Goal: Information Seeking & Learning: Learn about a topic

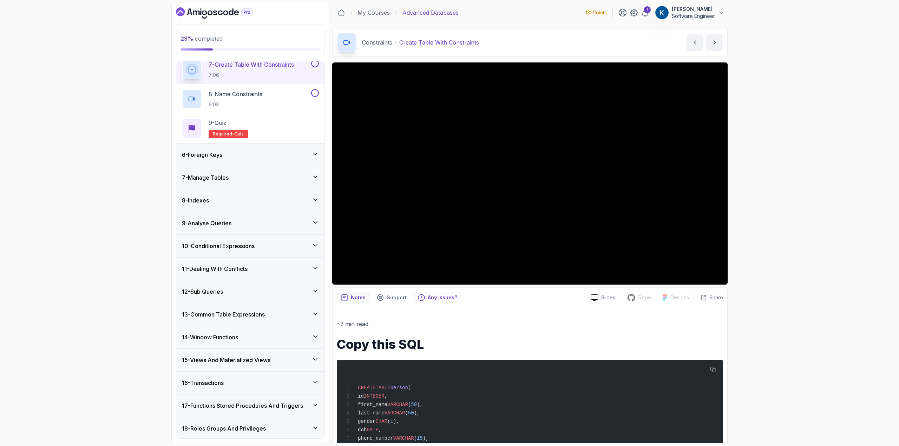
scroll to position [214, 0]
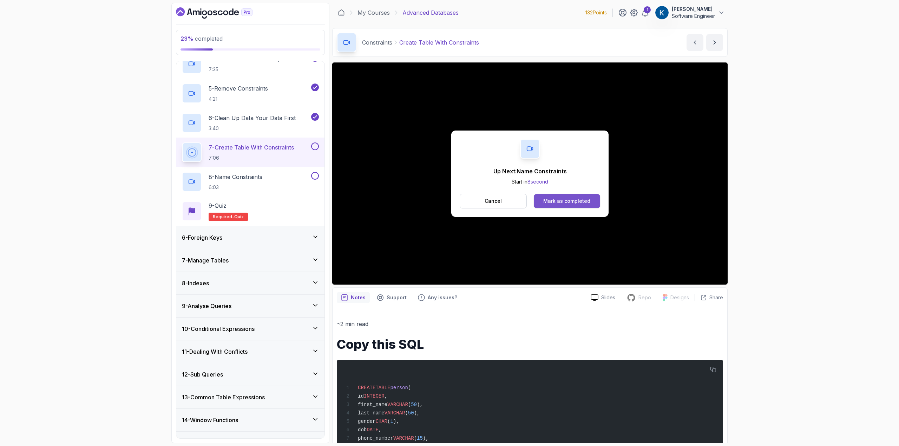
click at [560, 194] on button "Mark as completed" at bounding box center [567, 201] width 66 height 14
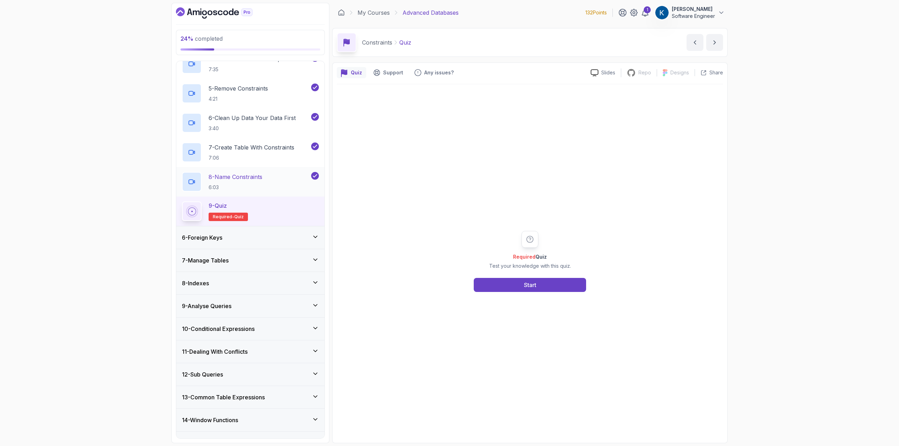
click at [245, 182] on h2 "8 - Name Constraints 6:03" at bounding box center [236, 182] width 54 height 18
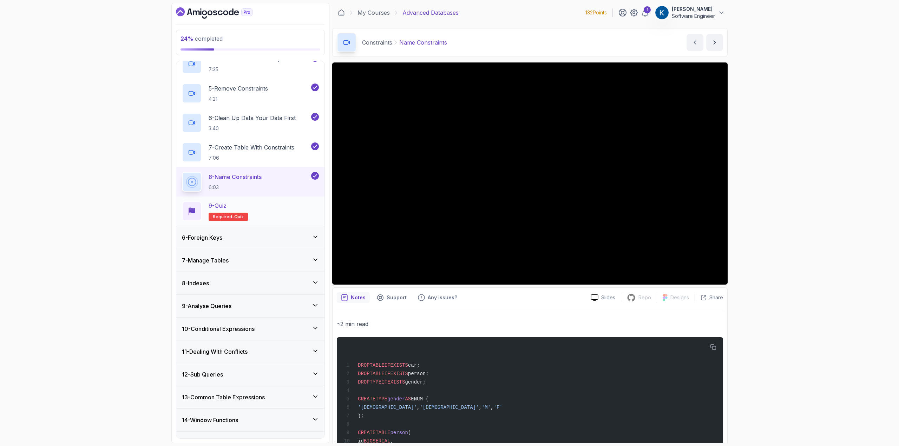
click at [283, 212] on div "9 - Quiz Required- quiz" at bounding box center [250, 212] width 137 height 20
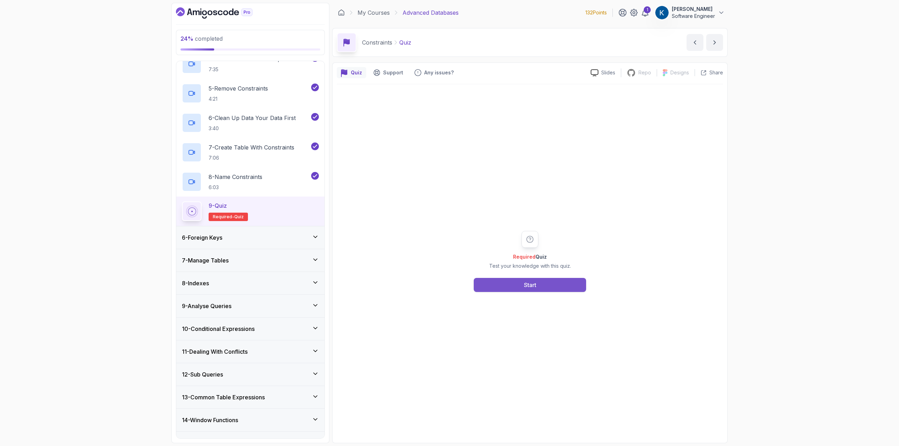
click at [526, 287] on div "Start" at bounding box center [530, 285] width 12 height 8
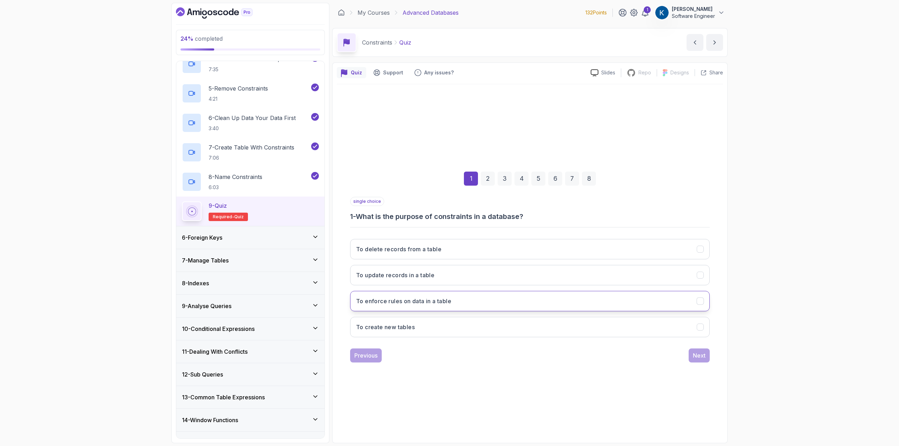
click at [483, 311] on button "To enforce rules on data in a table" at bounding box center [530, 301] width 360 height 20
click at [705, 357] on div "Next" at bounding box center [699, 356] width 13 height 8
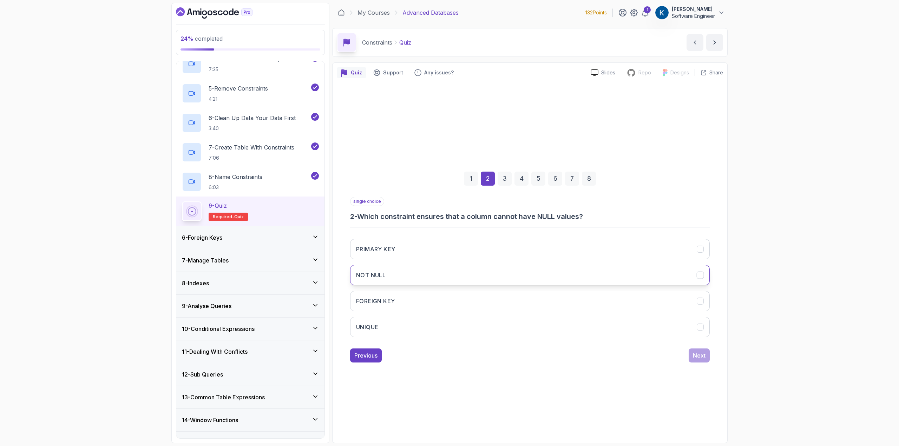
click at [459, 274] on button "NOT NULL" at bounding box center [530, 275] width 360 height 20
click at [707, 351] on button "Next" at bounding box center [699, 356] width 21 height 14
click at [466, 252] on button "UNIQUE" at bounding box center [530, 249] width 360 height 20
click at [466, 279] on button "PRIMARY KEY" at bounding box center [530, 275] width 360 height 20
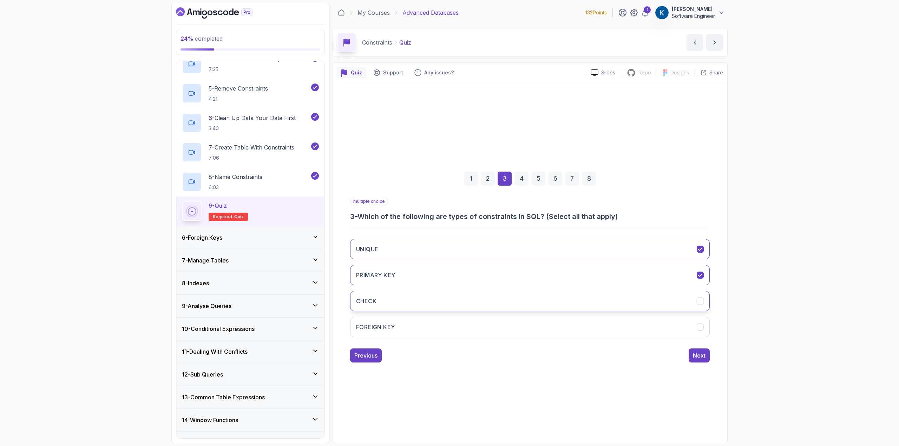
click at [480, 300] on button "CHECK" at bounding box center [530, 301] width 360 height 20
click at [525, 332] on button "FOREIGN KEY" at bounding box center [530, 327] width 360 height 20
click at [697, 357] on div "Next" at bounding box center [699, 356] width 13 height 8
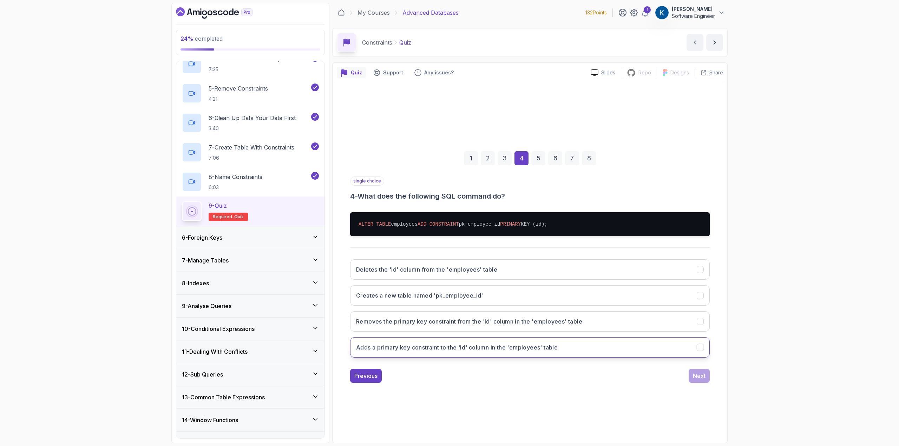
click at [485, 354] on button "Adds a primary key constraint to the 'id' column in the 'employees' table" at bounding box center [530, 347] width 360 height 20
click at [702, 375] on div "Next" at bounding box center [699, 376] width 13 height 8
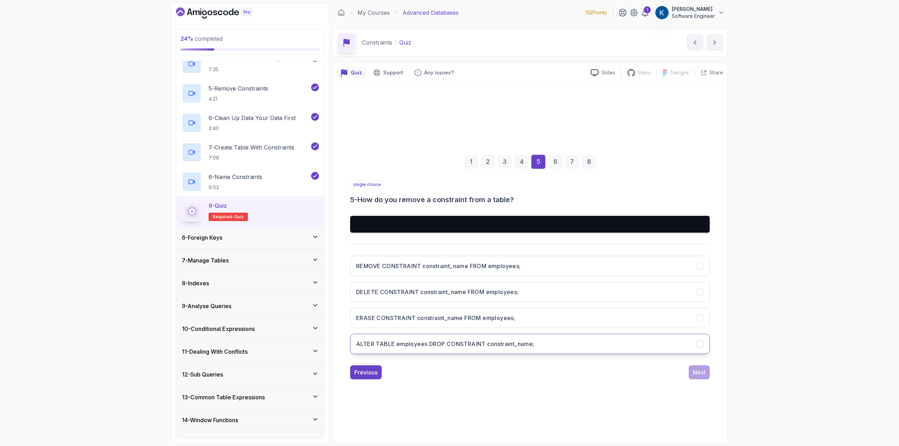
click at [465, 349] on button "ALTER TABLE employees DROP CONSTRAINT constraint_name;" at bounding box center [530, 344] width 360 height 20
click at [702, 377] on button "Next" at bounding box center [699, 373] width 21 height 14
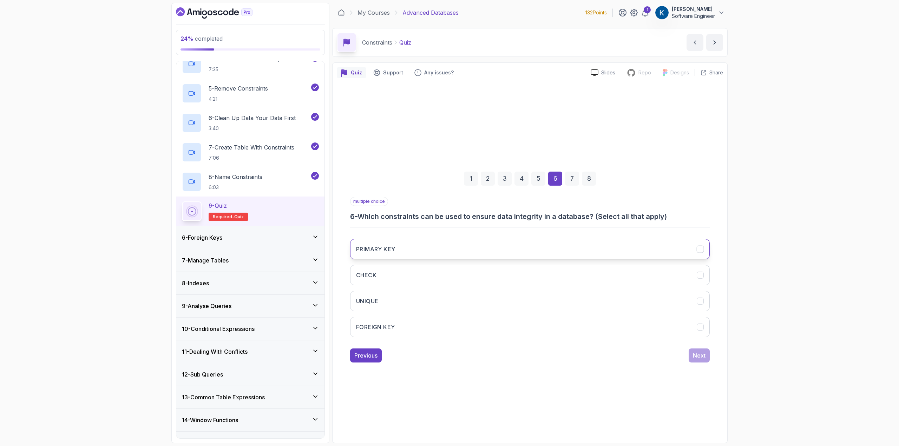
click at [420, 254] on button "PRIMARY KEY" at bounding box center [530, 249] width 360 height 20
click at [426, 275] on button "CHECK" at bounding box center [530, 275] width 360 height 20
click at [437, 303] on button "UNIQUE" at bounding box center [530, 301] width 360 height 20
click at [466, 320] on button "FOREIGN KEY" at bounding box center [530, 327] width 360 height 20
click at [710, 356] on div "1 2 3 4 5 6 7 8 multiple choice 6 - Which constraints can be used to ensure dat…" at bounding box center [530, 262] width 386 height 214
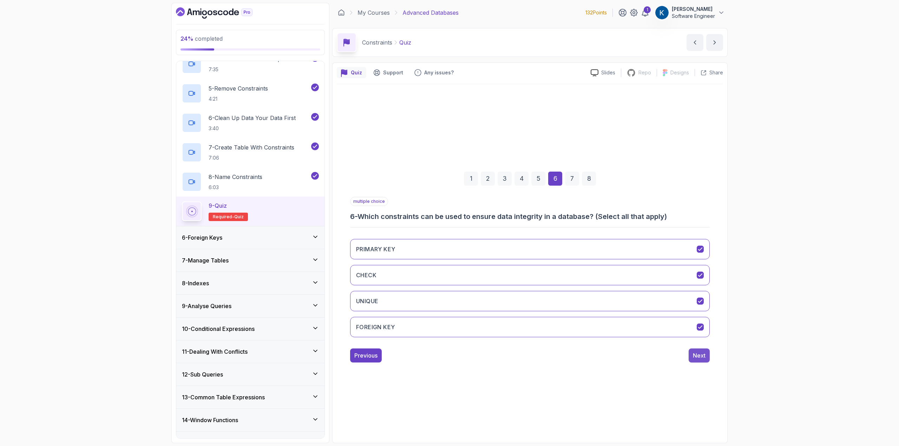
click at [700, 354] on div "Next" at bounding box center [699, 356] width 13 height 8
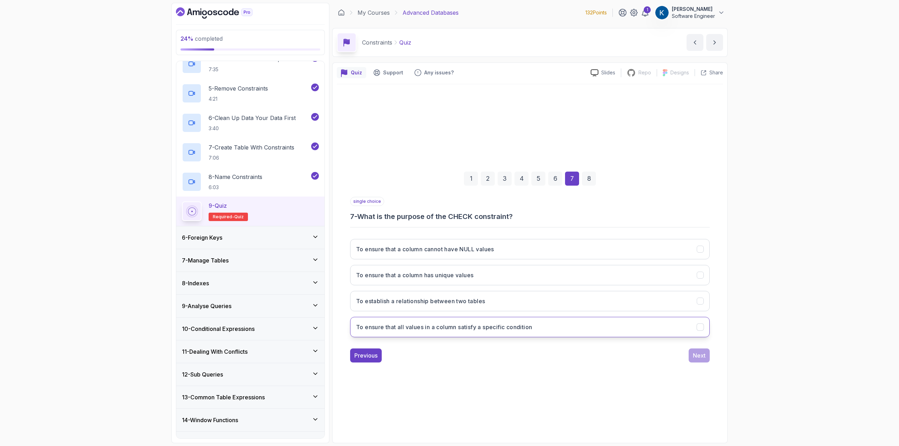
click at [475, 332] on button "To ensure that all values in a column satisfy a specific condition" at bounding box center [530, 327] width 360 height 20
click at [709, 355] on button "Next" at bounding box center [699, 356] width 21 height 14
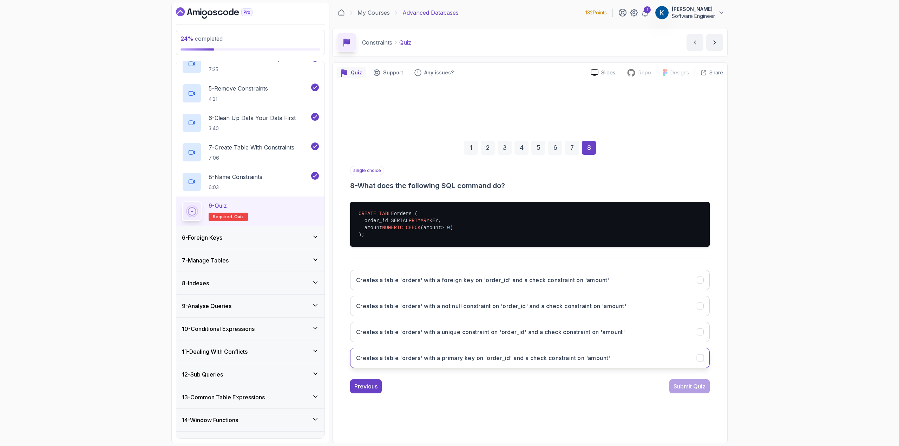
click at [431, 360] on h3 "Creates a table 'orders' with a primary key on 'order_id' and a check constrain…" at bounding box center [483, 358] width 254 height 8
click at [689, 386] on div "Submit Quiz" at bounding box center [690, 386] width 32 height 8
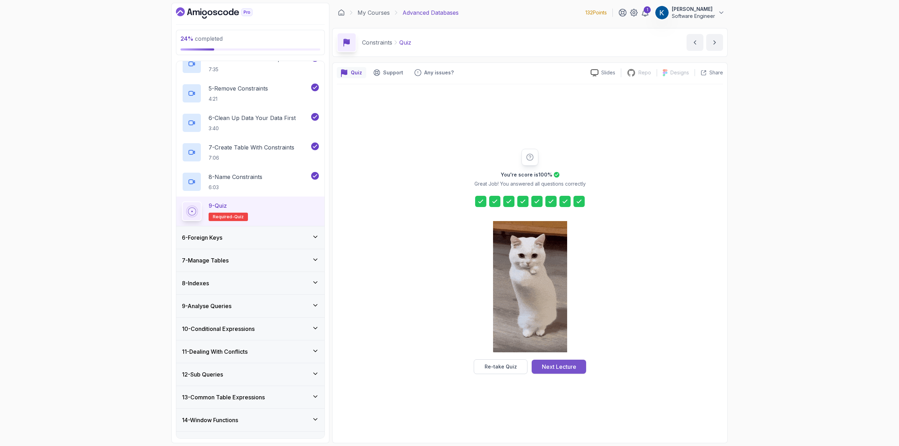
click at [551, 371] on div "Next Lecture" at bounding box center [559, 367] width 34 height 8
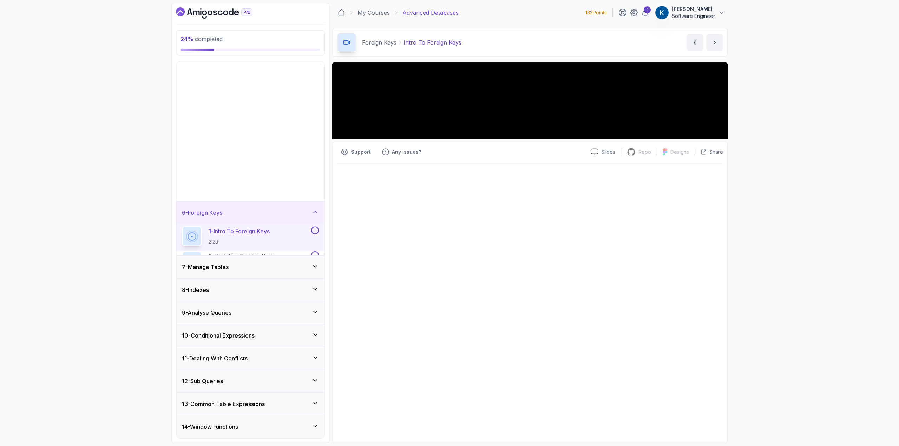
scroll to position [125, 0]
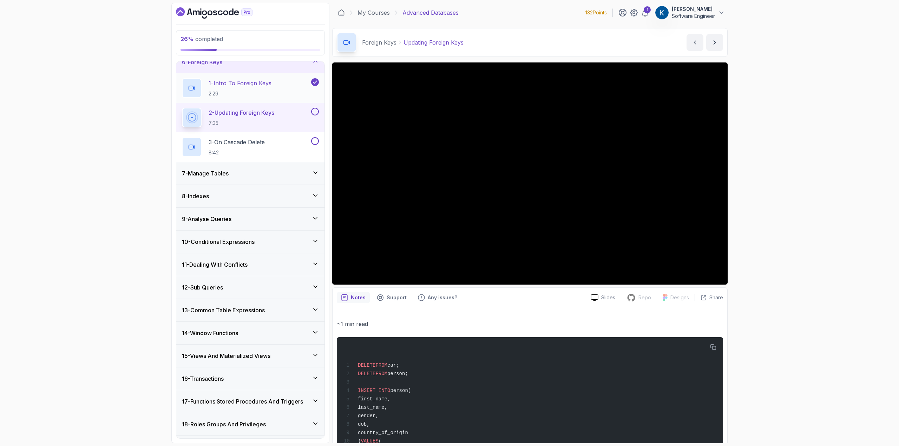
click at [267, 90] on h2 "1 - Intro To Foreign Keys 2:29" at bounding box center [240, 88] width 63 height 18
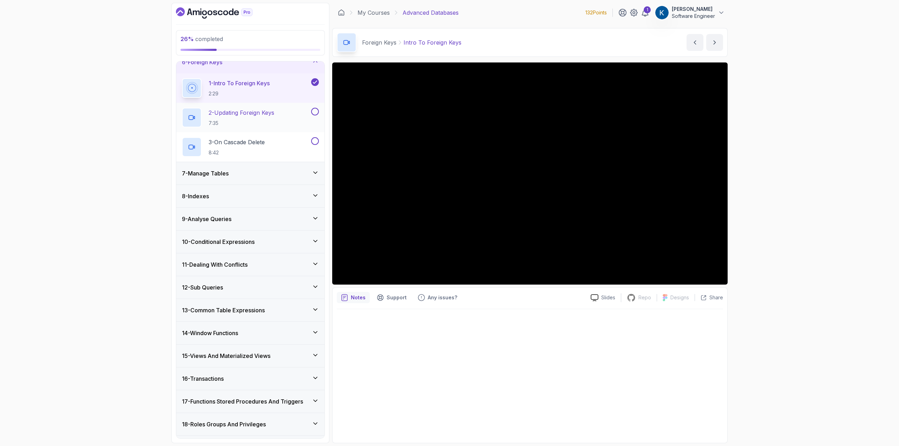
click at [215, 118] on h2 "2 - Updating Foreign Keys 7:35" at bounding box center [242, 118] width 66 height 18
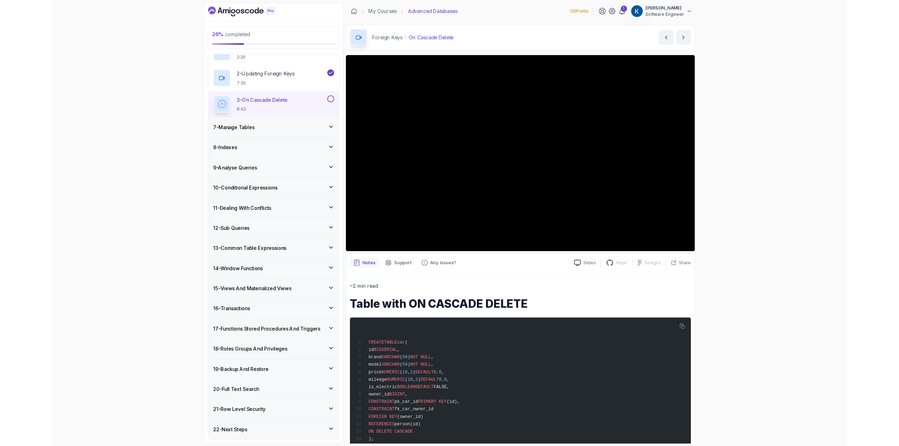
scroll to position [154, 0]
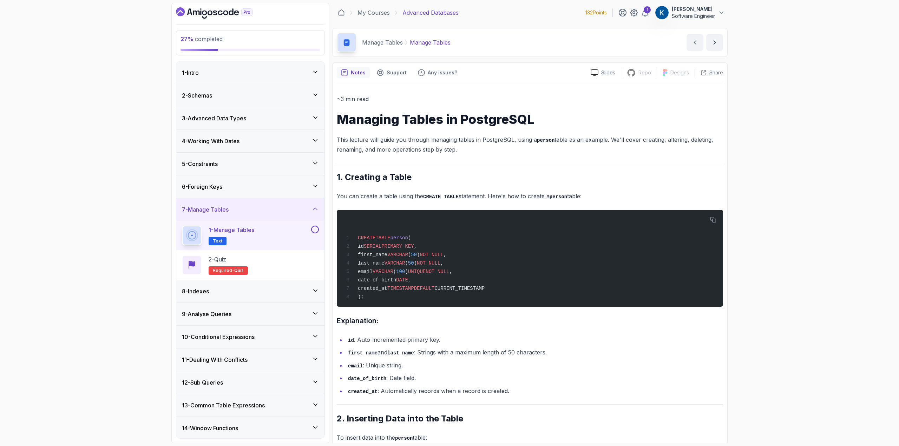
click at [288, 195] on div "6 - Foreign Keys" at bounding box center [250, 187] width 148 height 22
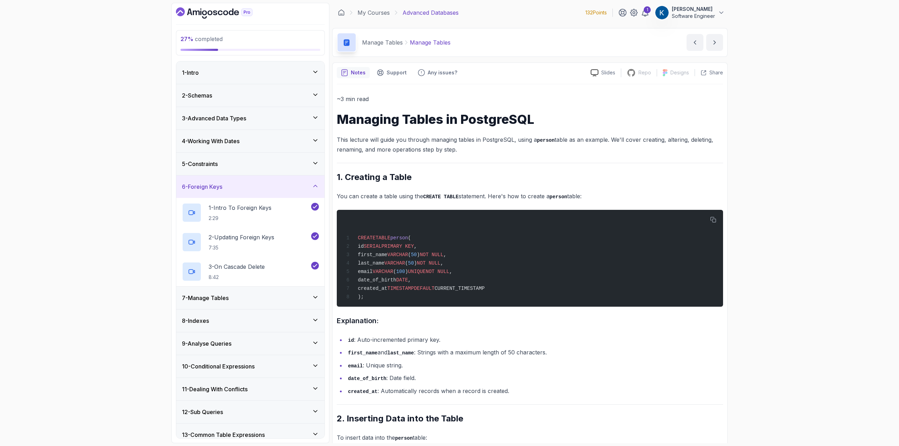
click at [281, 185] on div "6 - Foreign Keys" at bounding box center [250, 187] width 137 height 8
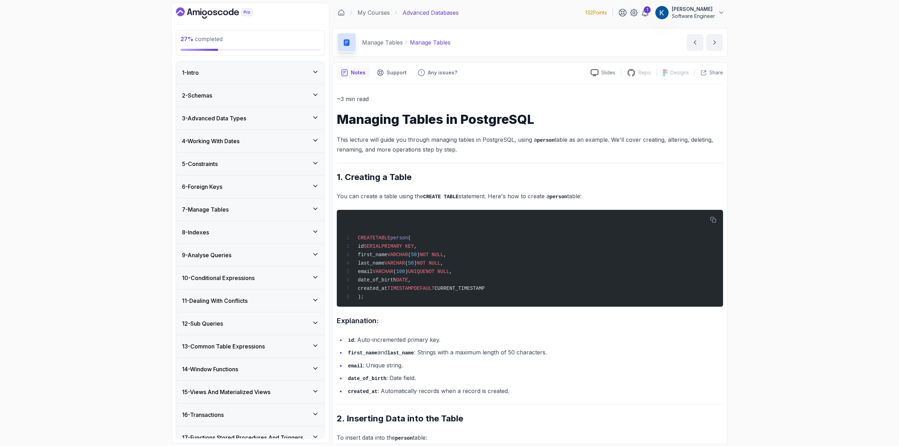
click at [256, 212] on div "7 - Manage Tables" at bounding box center [250, 209] width 137 height 8
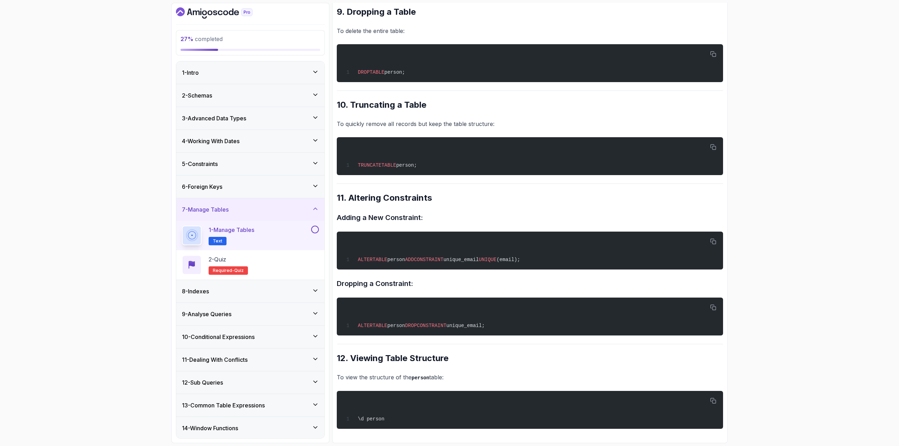
scroll to position [1271, 0]
click at [280, 275] on div "2 - Quiz Required- quiz" at bounding box center [250, 264] width 148 height 29
click at [320, 234] on div "1 - Manage Tables Text" at bounding box center [250, 235] width 148 height 29
click at [314, 230] on button at bounding box center [315, 230] width 8 height 8
click at [193, 263] on icon at bounding box center [192, 264] width 6 height 5
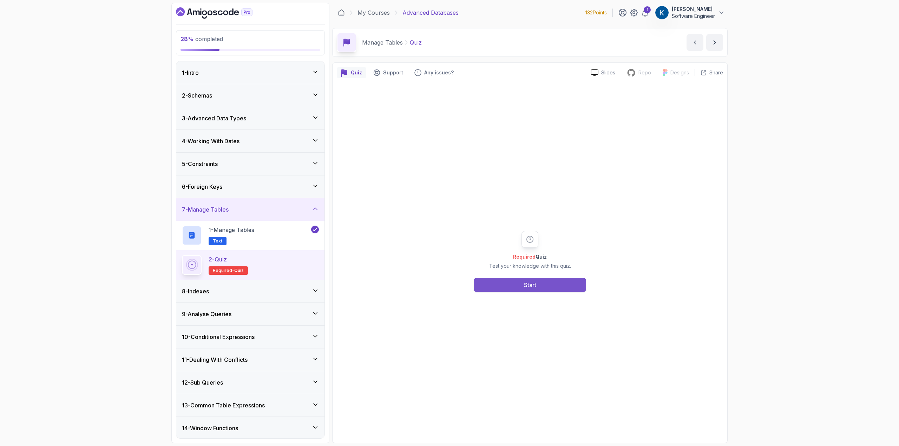
click at [515, 282] on button "Start" at bounding box center [530, 285] width 112 height 14
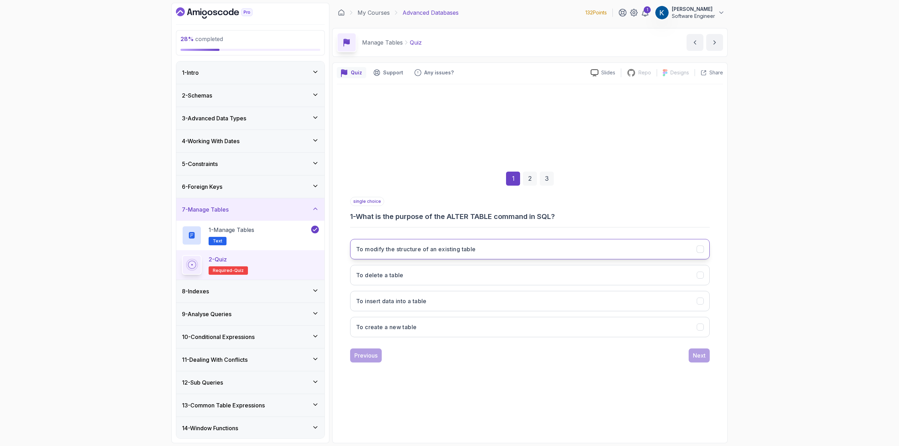
click at [454, 251] on h3 "To modify the structure of an existing table" at bounding box center [416, 249] width 120 height 8
click at [700, 358] on div "Next" at bounding box center [699, 356] width 13 height 8
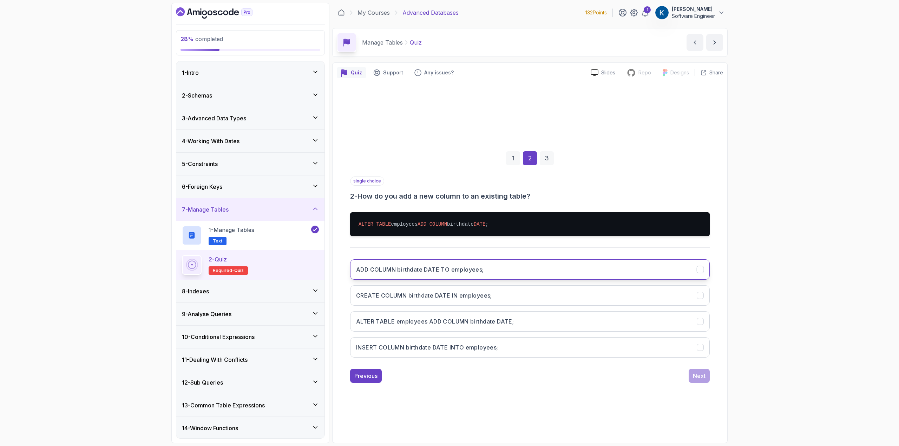
click at [431, 268] on h3 "ADD COLUMN birthdate DATE TO employees;" at bounding box center [420, 269] width 128 height 8
click at [703, 378] on div "Next" at bounding box center [699, 376] width 13 height 8
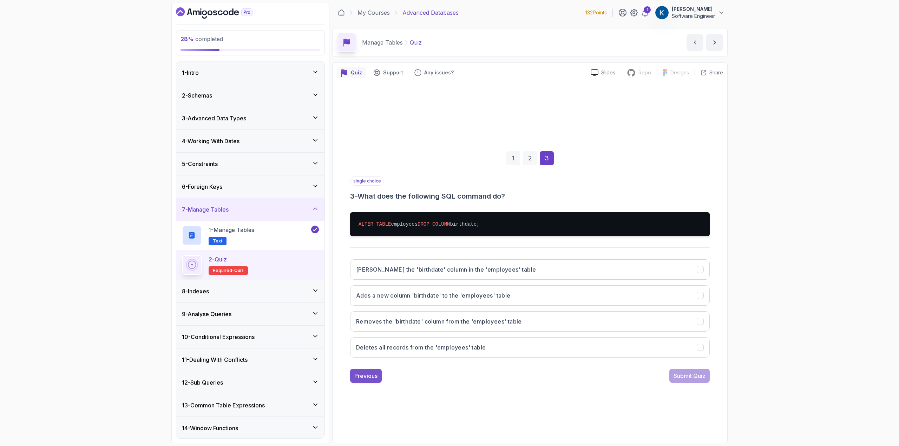
click at [374, 373] on div "Previous" at bounding box center [365, 376] width 23 height 8
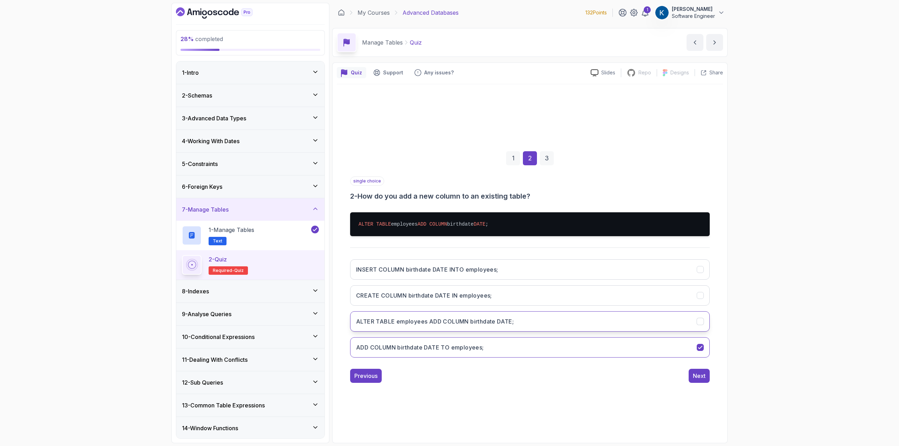
click at [440, 327] on button "ALTER TABLE employees ADD COLUMN birthdate DATE;" at bounding box center [530, 322] width 360 height 20
click at [702, 377] on div "Next" at bounding box center [699, 376] width 13 height 8
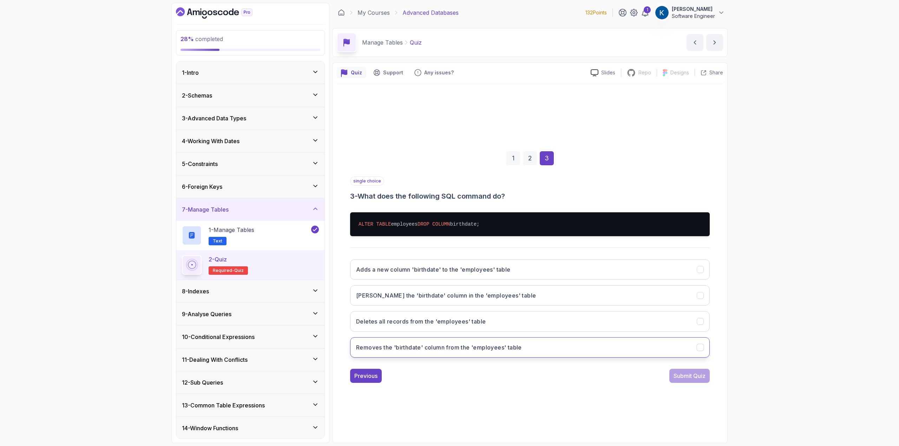
click at [471, 356] on button "Removes the 'birthdate' column from the 'employees' table" at bounding box center [530, 347] width 360 height 20
click at [679, 376] on div "Submit Quiz" at bounding box center [690, 376] width 32 height 8
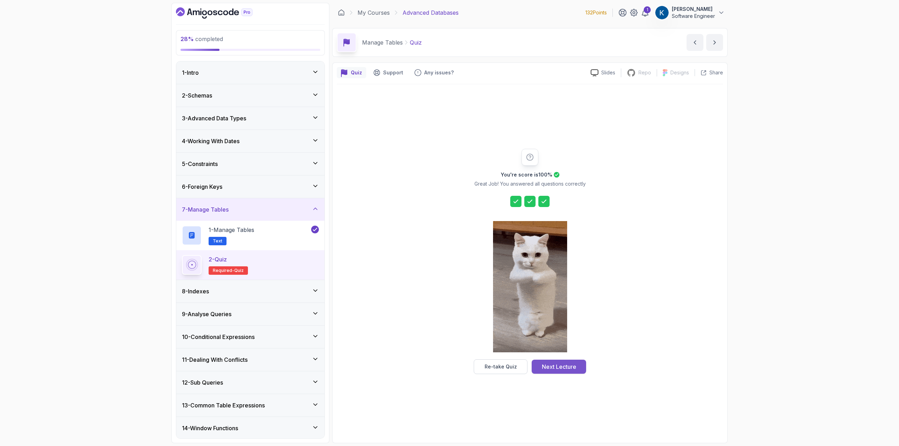
click at [565, 369] on div "Next Lecture" at bounding box center [559, 367] width 34 height 8
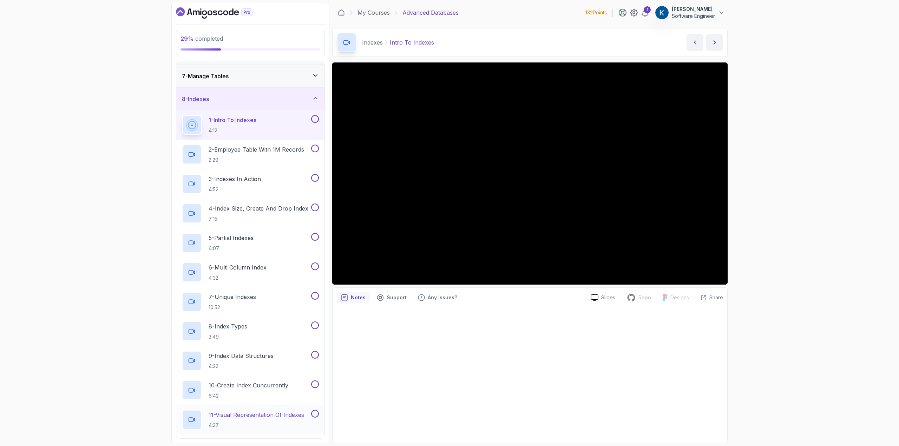
scroll to position [70, 0]
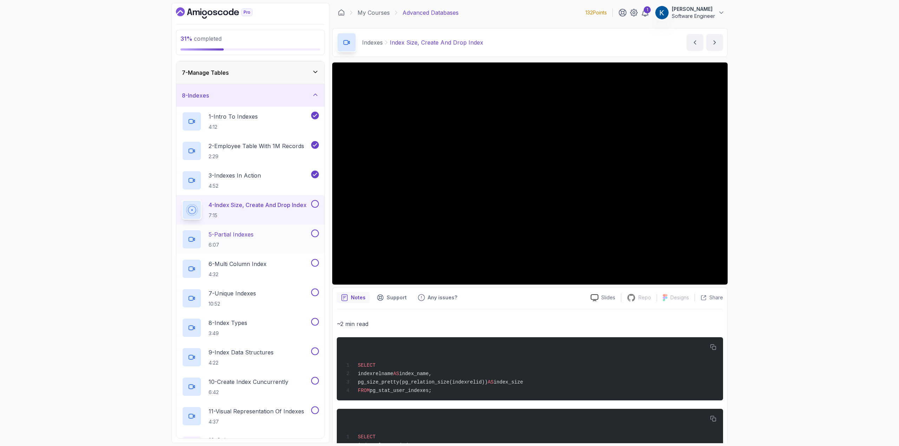
scroll to position [140, 0]
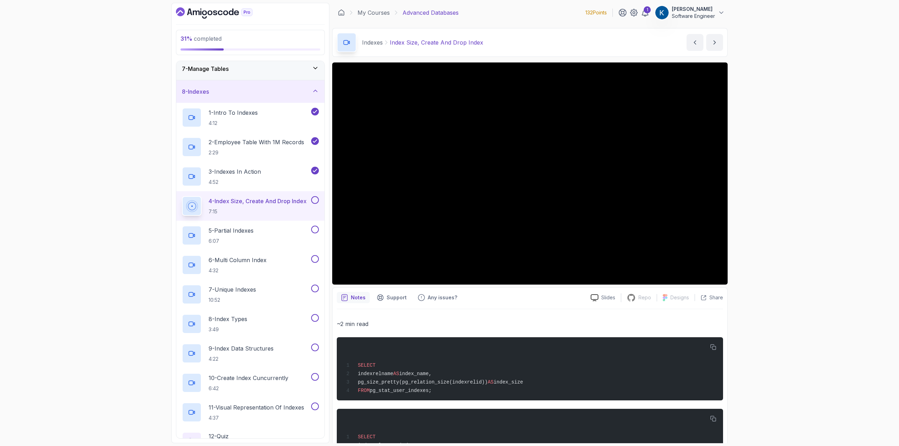
click at [801, 332] on div "31 % completed 1 - Intro 2 - Schemas 3 - Advanced Data Types 4 - Working With D…" at bounding box center [449, 223] width 899 height 446
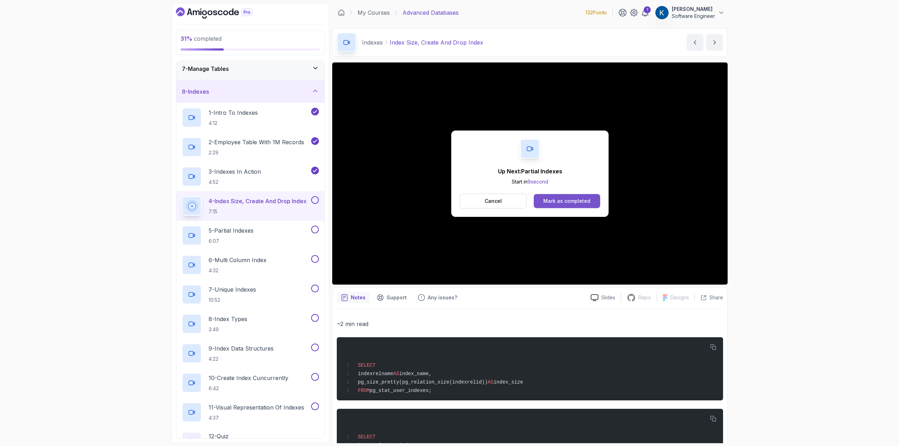
click at [565, 202] on div "Mark as completed" at bounding box center [566, 201] width 47 height 7
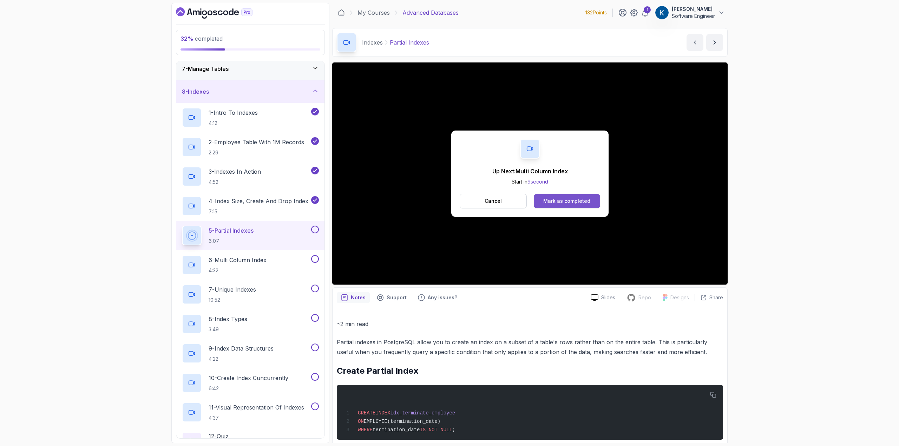
click at [583, 203] on div "Mark as completed" at bounding box center [566, 201] width 47 height 7
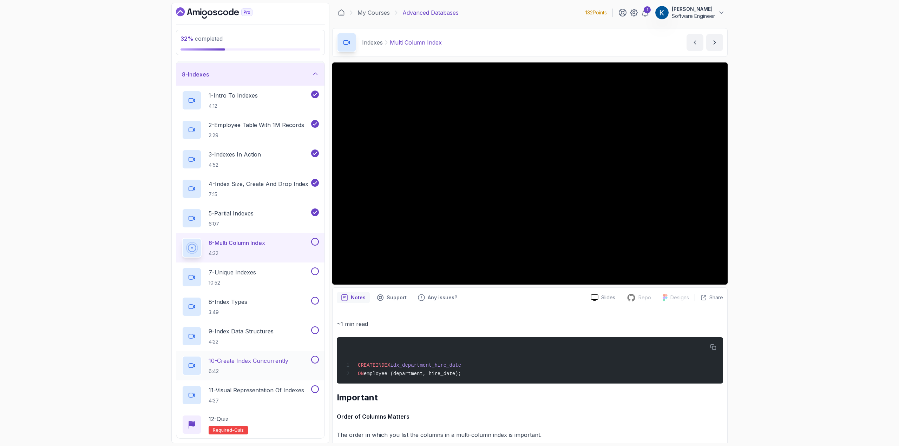
scroll to position [176, 0]
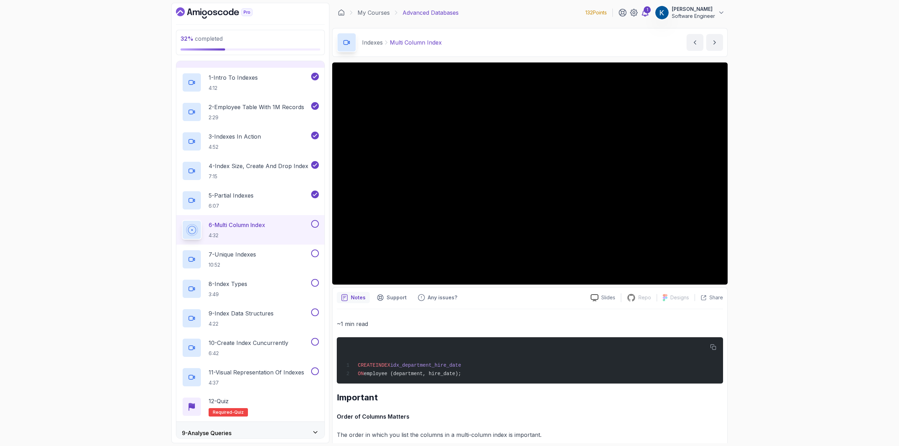
click at [647, 14] on icon at bounding box center [645, 12] width 8 height 8
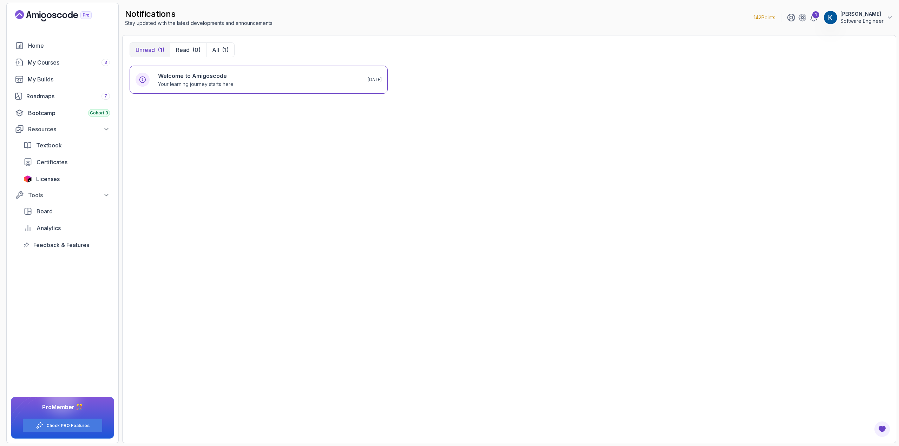
click at [755, 17] on p "142 Points" at bounding box center [765, 17] width 22 height 7
click at [850, 21] on p "Software Engineer" at bounding box center [861, 21] width 43 height 7
click at [852, 39] on p "View Profile" at bounding box center [844, 36] width 32 height 8
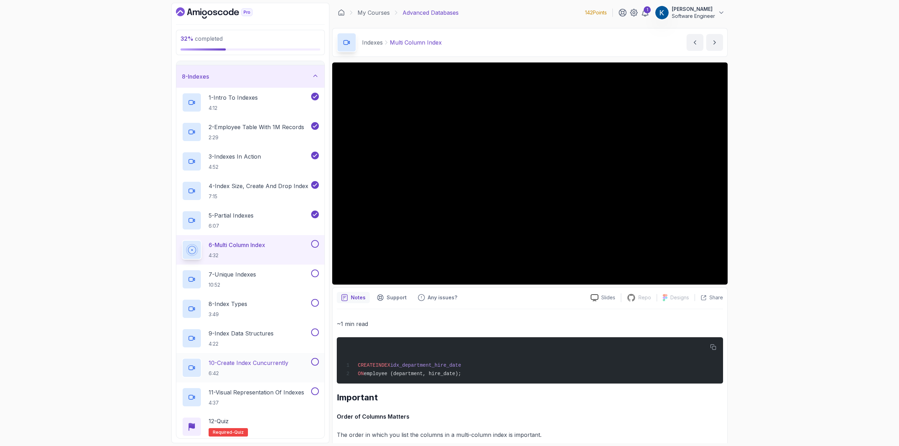
scroll to position [176, 0]
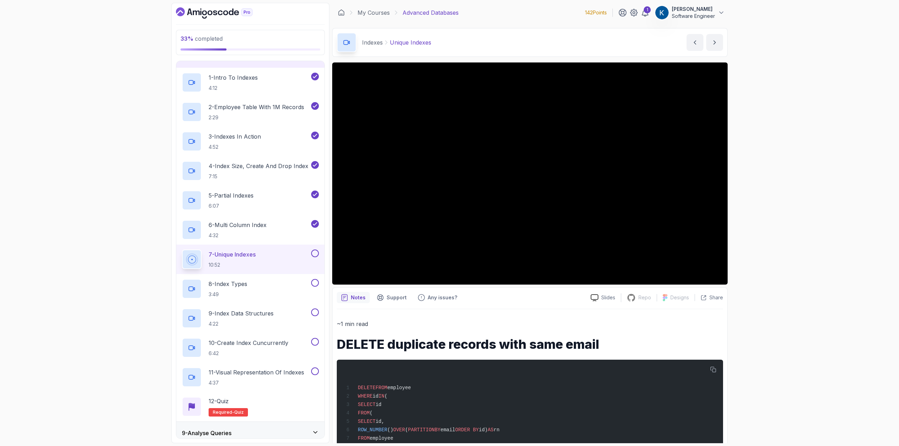
click at [544, 197] on div at bounding box center [529, 174] width 395 height 222
click at [278, 261] on div "7 - Unique Indexes 10:52" at bounding box center [246, 260] width 128 height 20
click at [583, 156] on div at bounding box center [529, 174] width 395 height 222
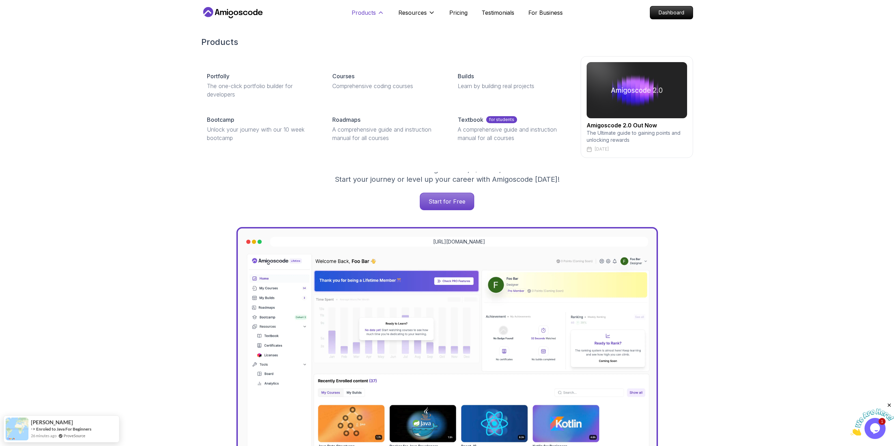
click at [360, 11] on p "Products" at bounding box center [364, 12] width 24 height 8
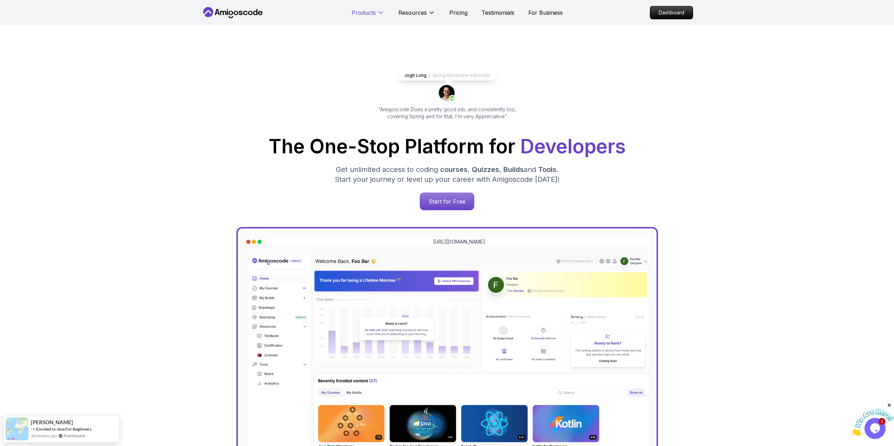
click at [360, 11] on p "Products" at bounding box center [364, 12] width 24 height 8
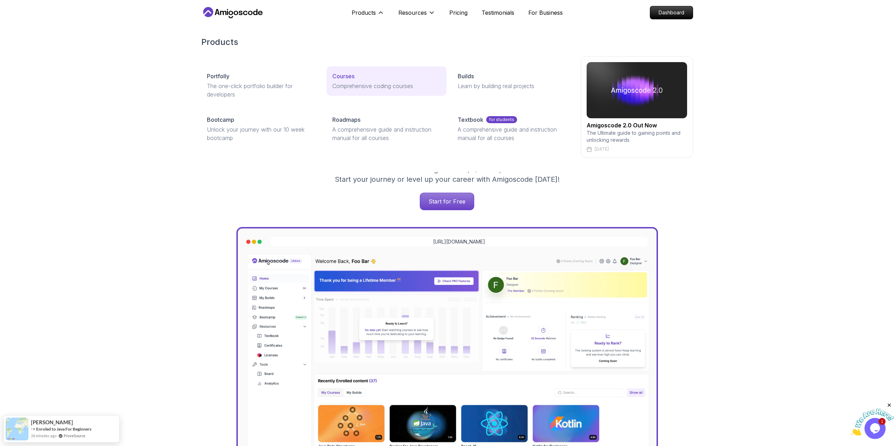
click at [358, 82] on link "Courses Comprehensive coding courses" at bounding box center [387, 80] width 120 height 29
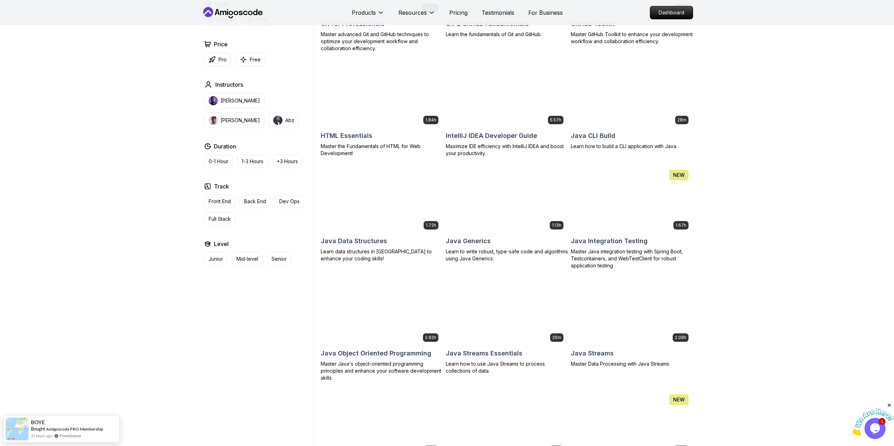
scroll to position [843, 0]
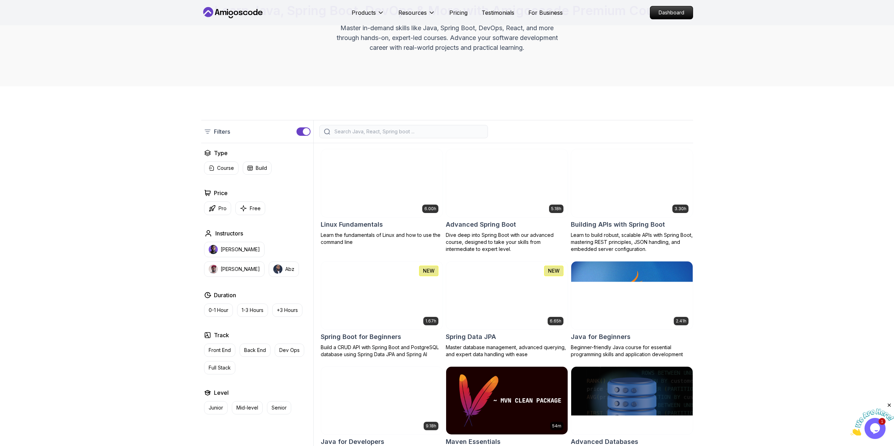
scroll to position [70, 0]
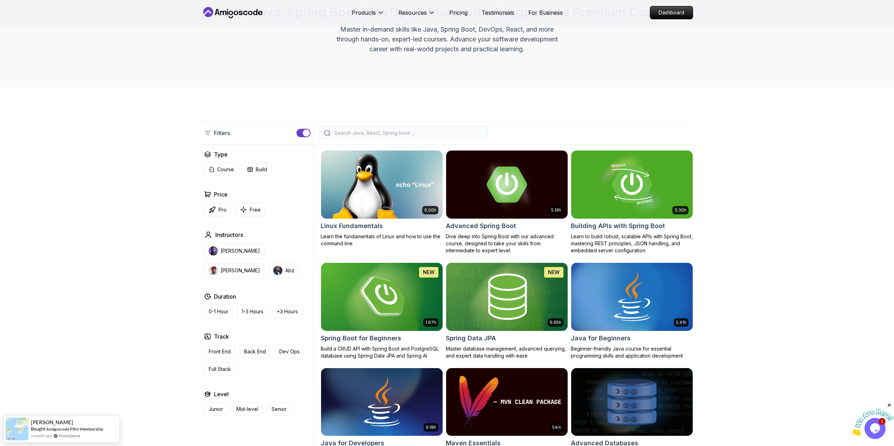
click at [364, 135] on input "search" at bounding box center [408, 133] width 150 height 7
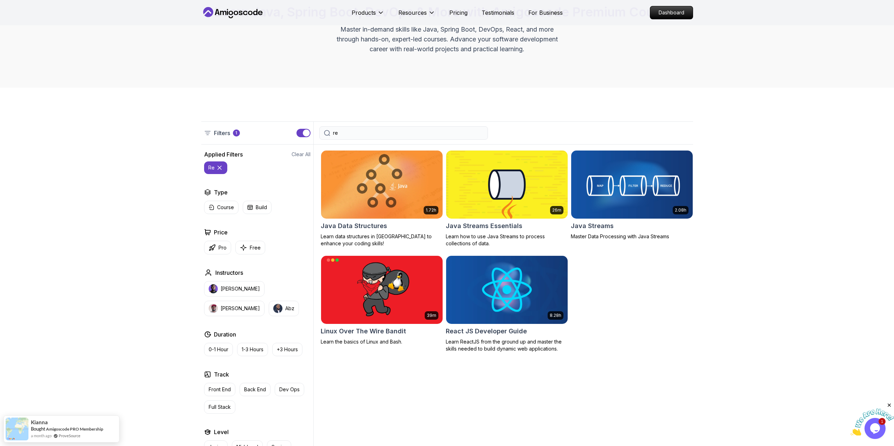
type input "r"
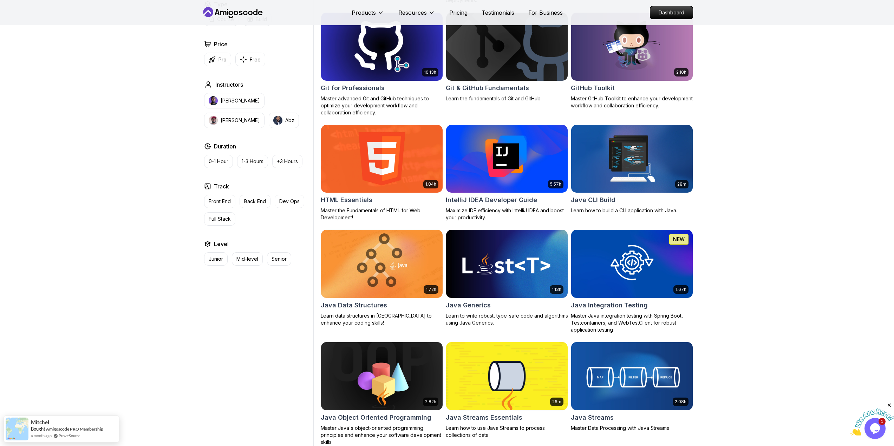
scroll to position [773, 0]
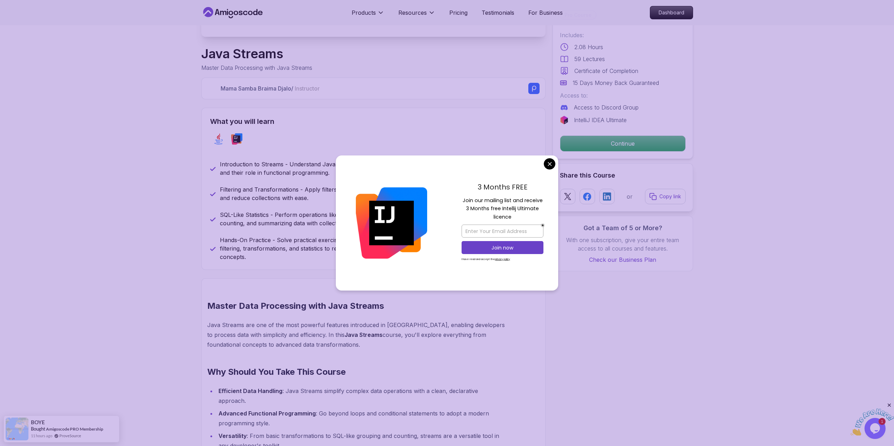
scroll to position [246, 0]
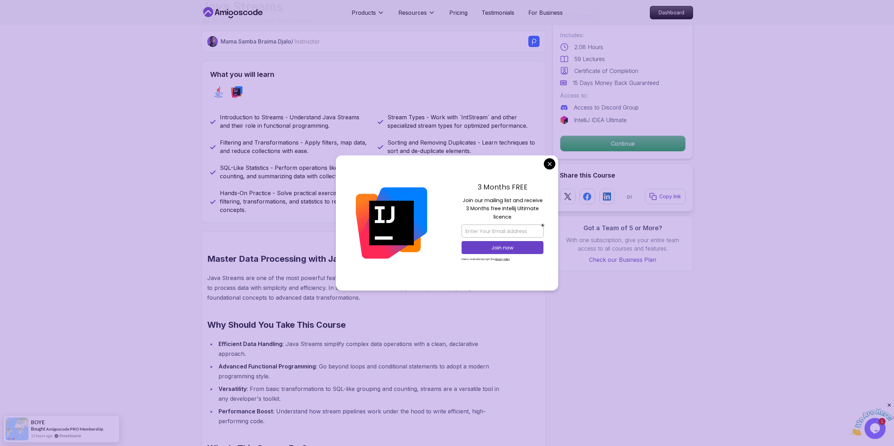
drag, startPoint x: 548, startPoint y: 164, endPoint x: 549, endPoint y: 192, distance: 27.8
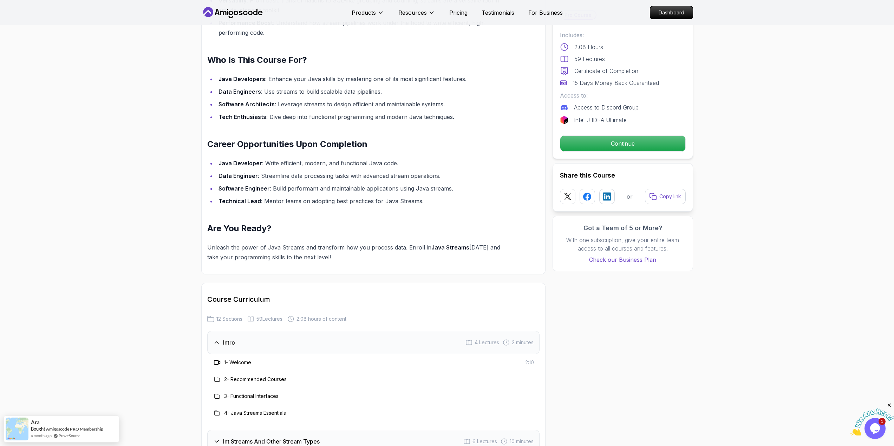
scroll to position [597, 0]
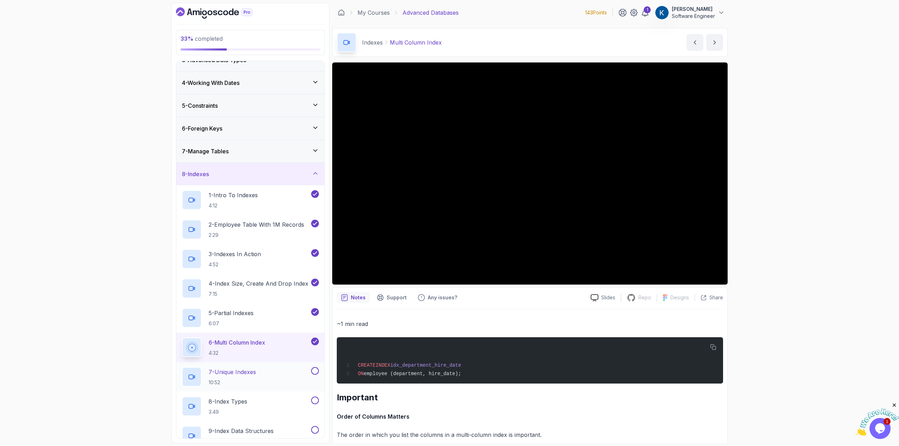
scroll to position [70, 0]
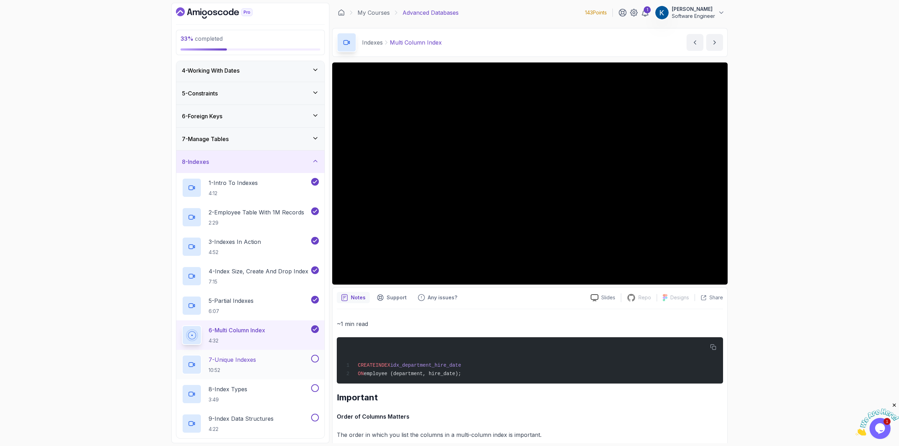
click at [270, 358] on div "7 - Unique Indexes 10:52" at bounding box center [246, 365] width 128 height 20
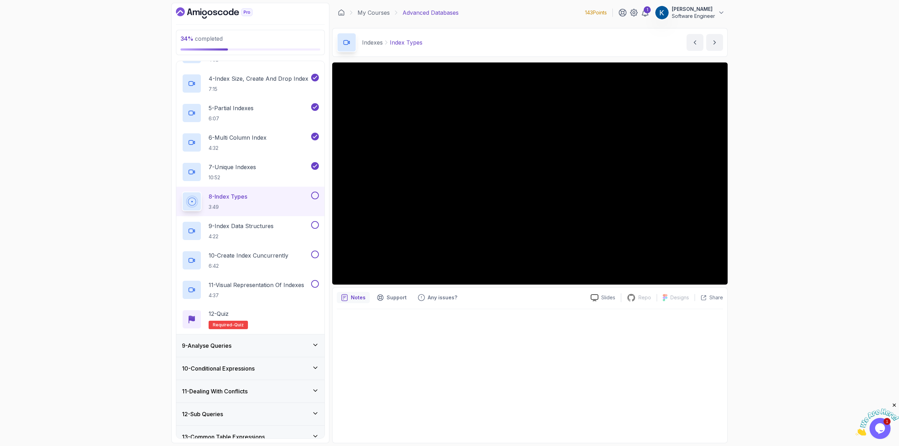
scroll to position [232, 0]
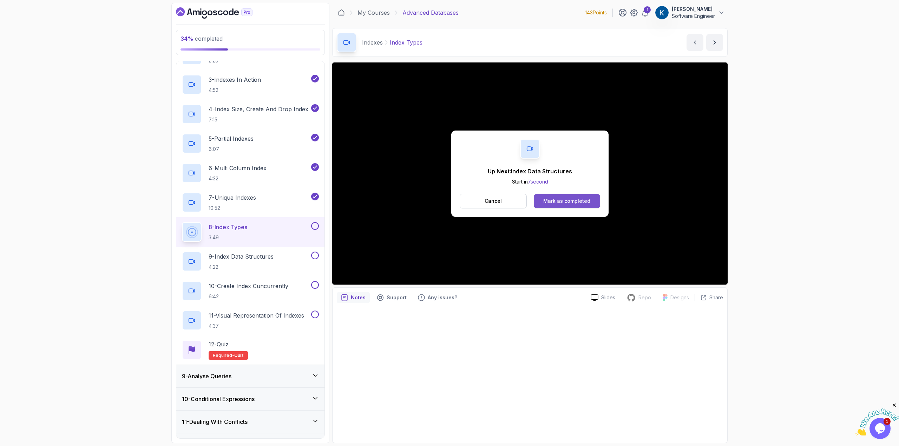
click at [582, 203] on div "Mark as completed" at bounding box center [566, 201] width 47 height 7
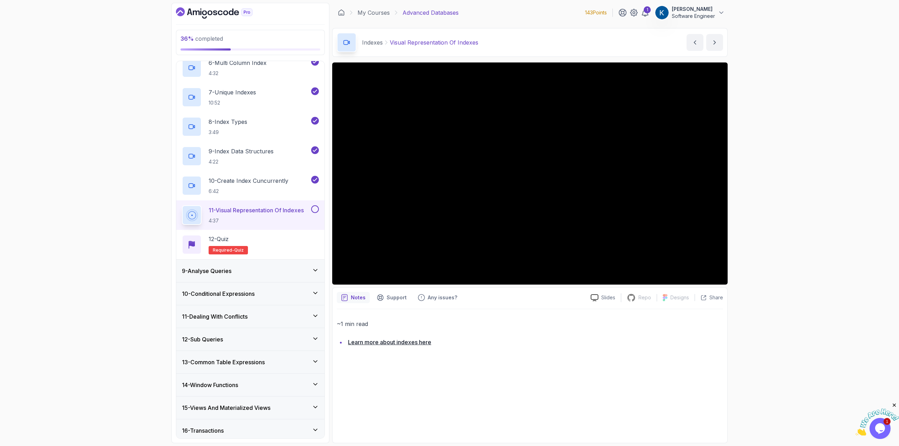
click at [273, 217] on h2 "11 - Visual Representation Of Indexes 4:37" at bounding box center [256, 215] width 95 height 18
click at [408, 237] on div at bounding box center [529, 174] width 395 height 222
